Goal: Information Seeking & Learning: Learn about a topic

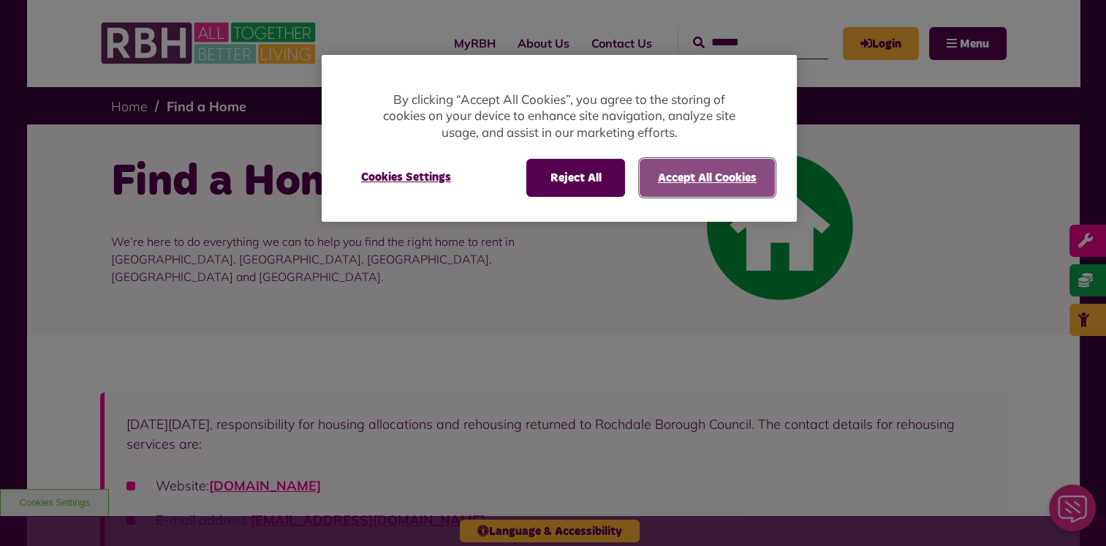
click at [668, 191] on button "Accept All Cookies" at bounding box center [707, 178] width 135 height 38
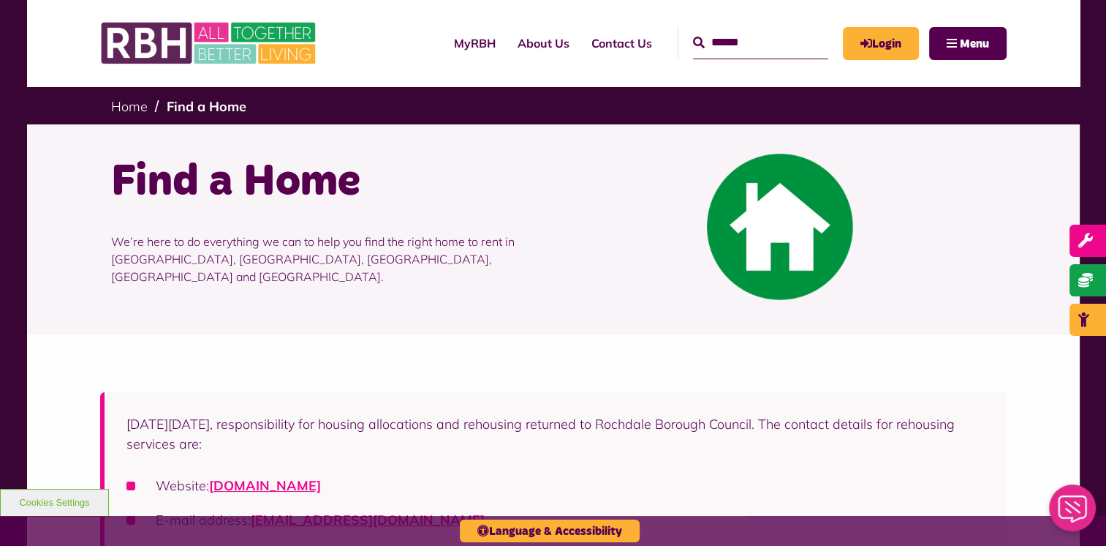
click at [699, 43] on input "Search" at bounding box center [760, 42] width 135 height 31
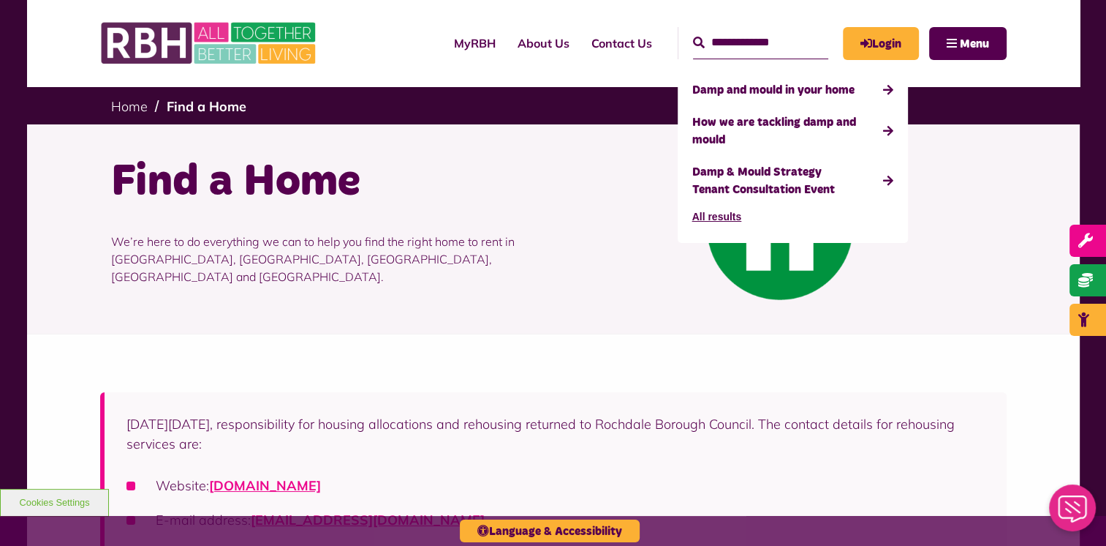
type input "**********"
click at [693, 34] on button "Search" at bounding box center [699, 43] width 12 height 18
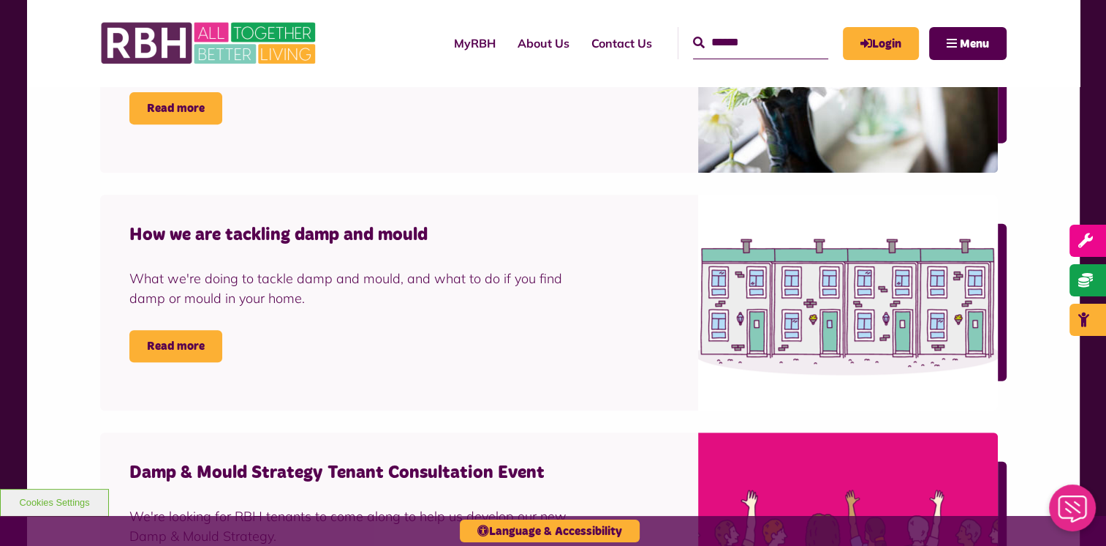
scroll to position [578, 0]
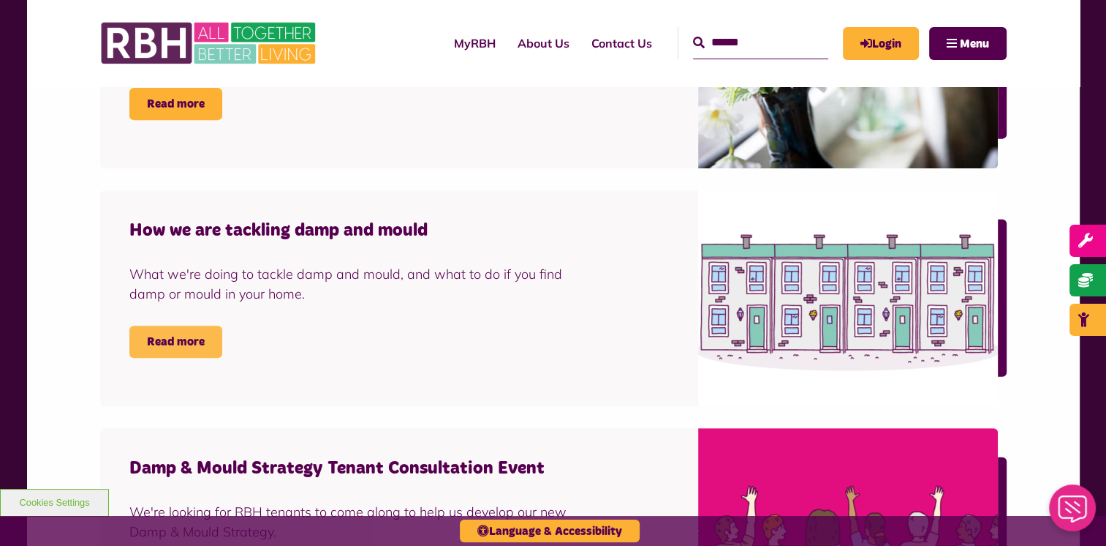
click at [189, 341] on link "Read more" at bounding box center [175, 341] width 93 height 32
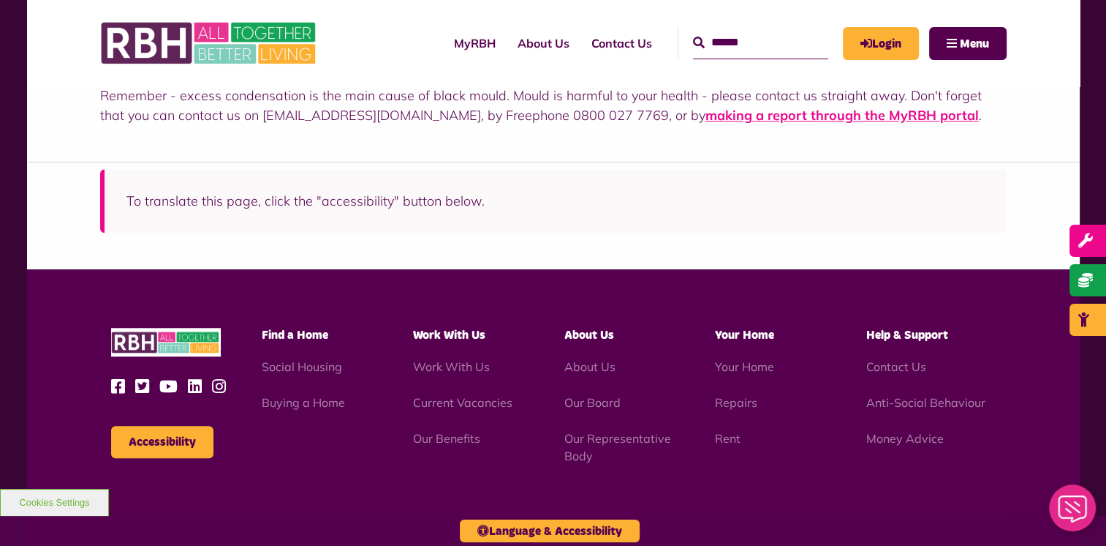
scroll to position [1278, 0]
